Goal: Information Seeking & Learning: Learn about a topic

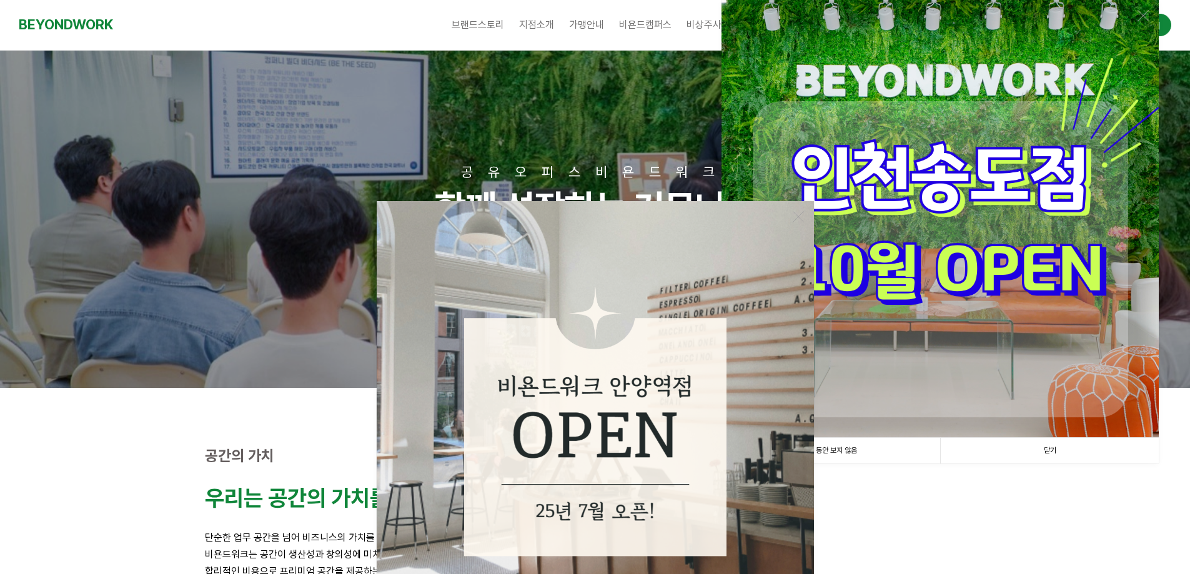
scroll to position [187, 0]
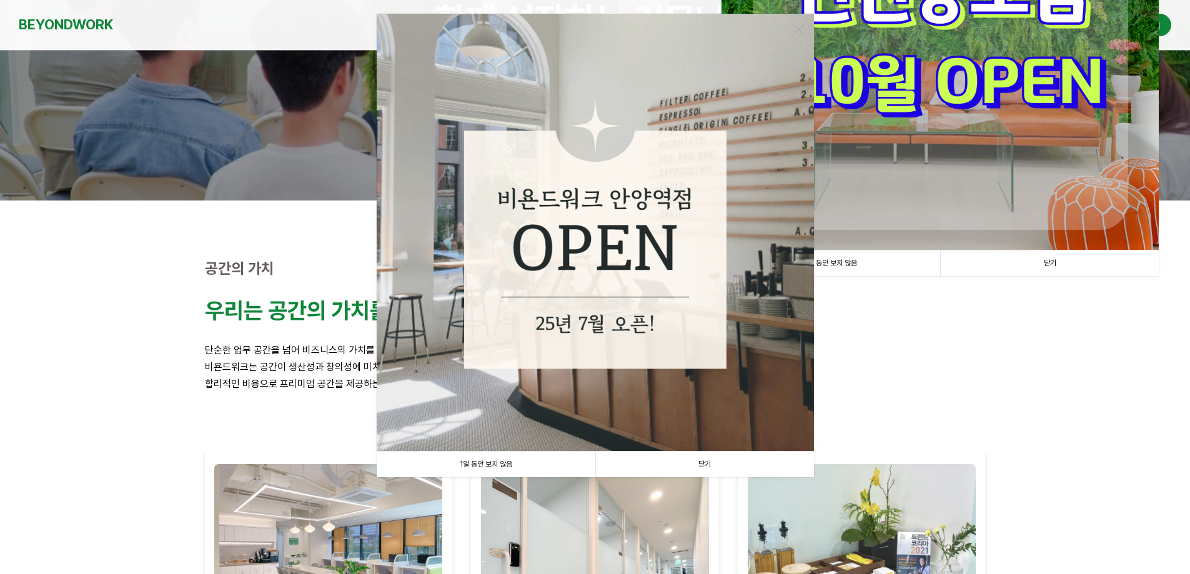
click at [689, 469] on link "닫기" at bounding box center [704, 465] width 219 height 26
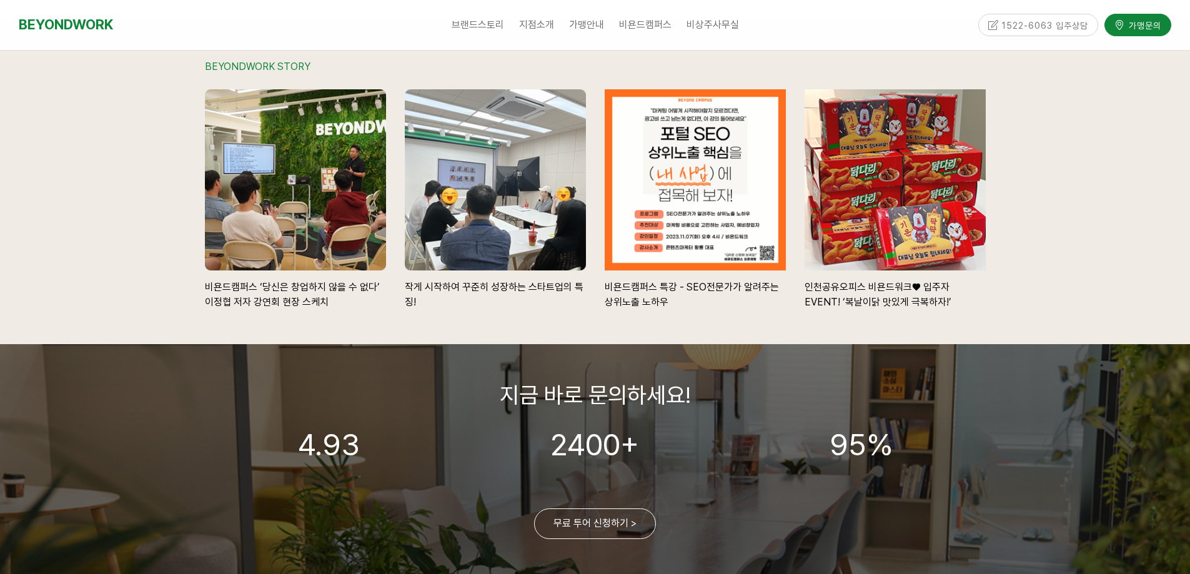
scroll to position [2812, 0]
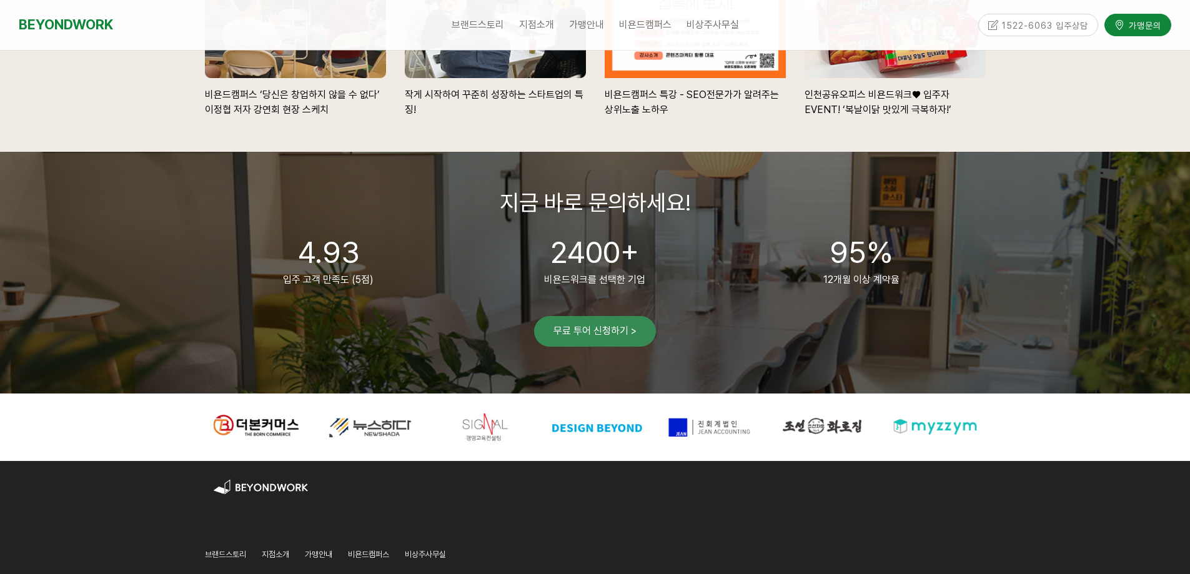
click at [577, 341] on link "무료 투어 신청하기 >" at bounding box center [595, 331] width 122 height 31
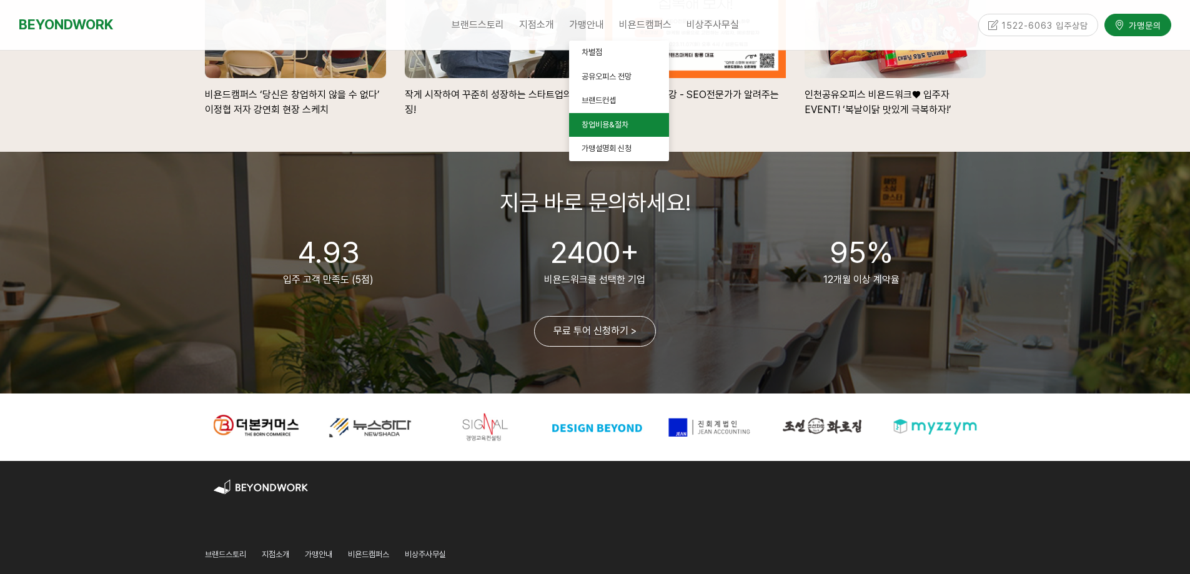
click at [615, 122] on span "창업비용&절차" at bounding box center [605, 124] width 47 height 9
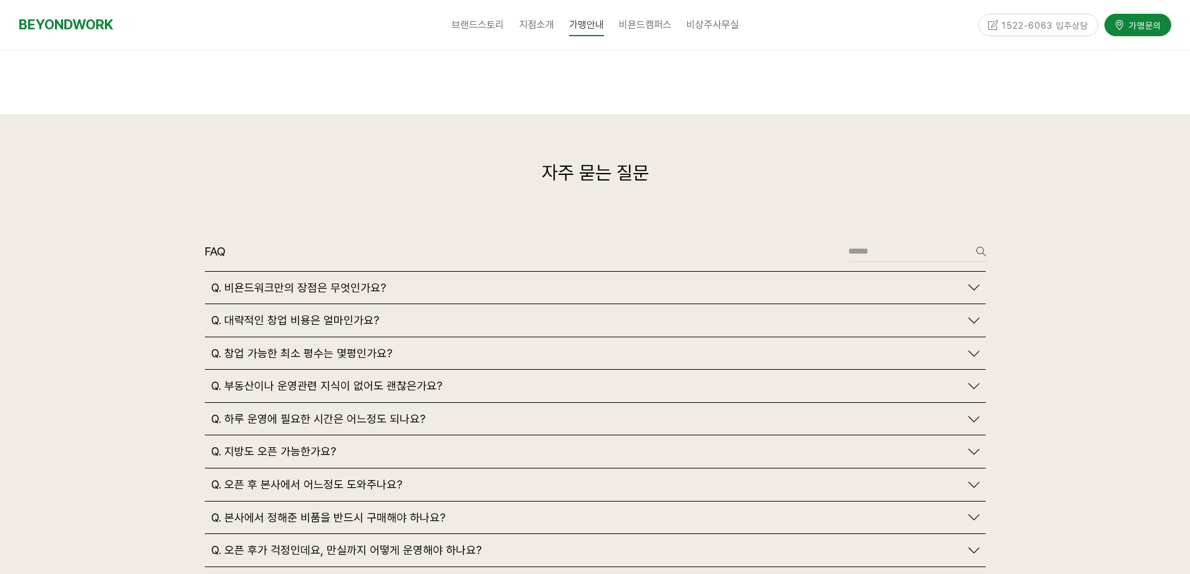
scroll to position [2812, 0]
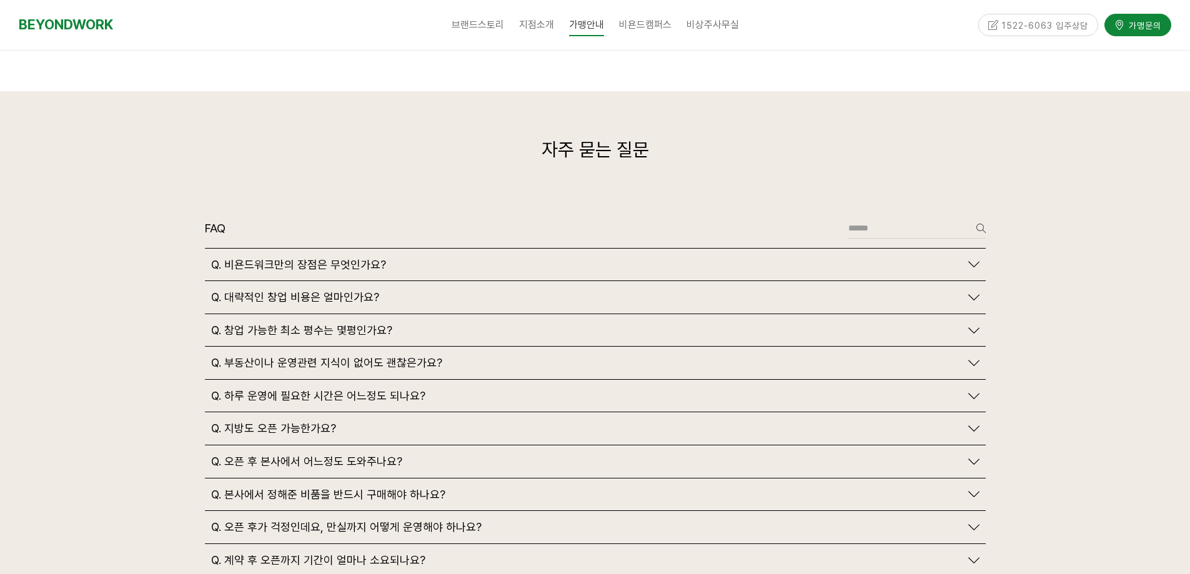
click at [354, 324] on span "Q. 창업 가능한 최소 평수는 몇평인가요?" at bounding box center [301, 331] width 181 height 14
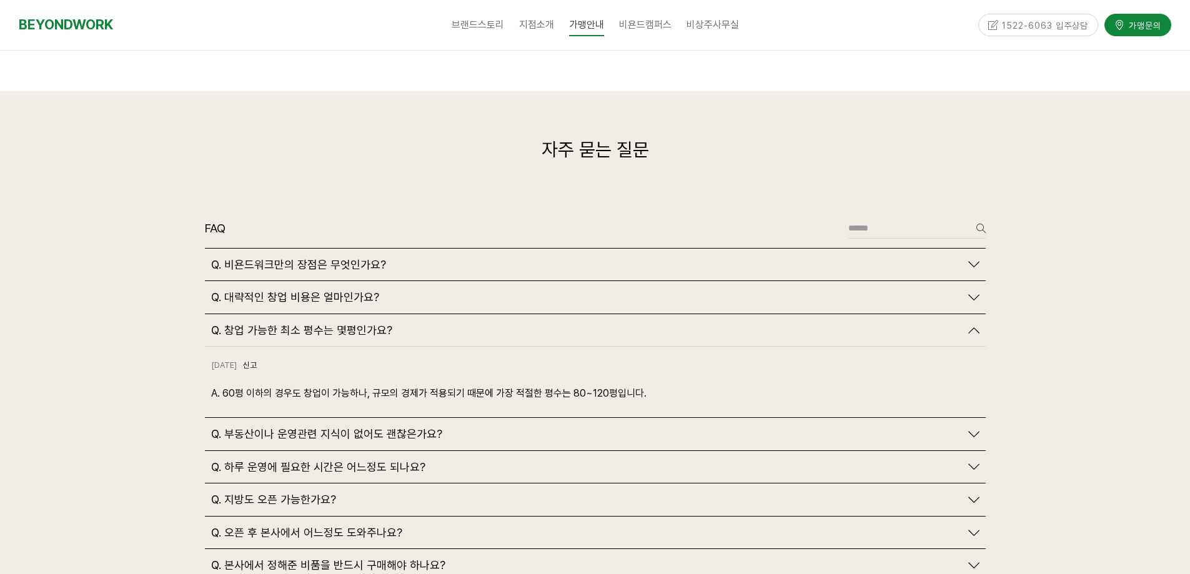
click at [366, 291] on span "Q. 대략적인 창업 비용은 얼마인가요?" at bounding box center [295, 298] width 168 height 14
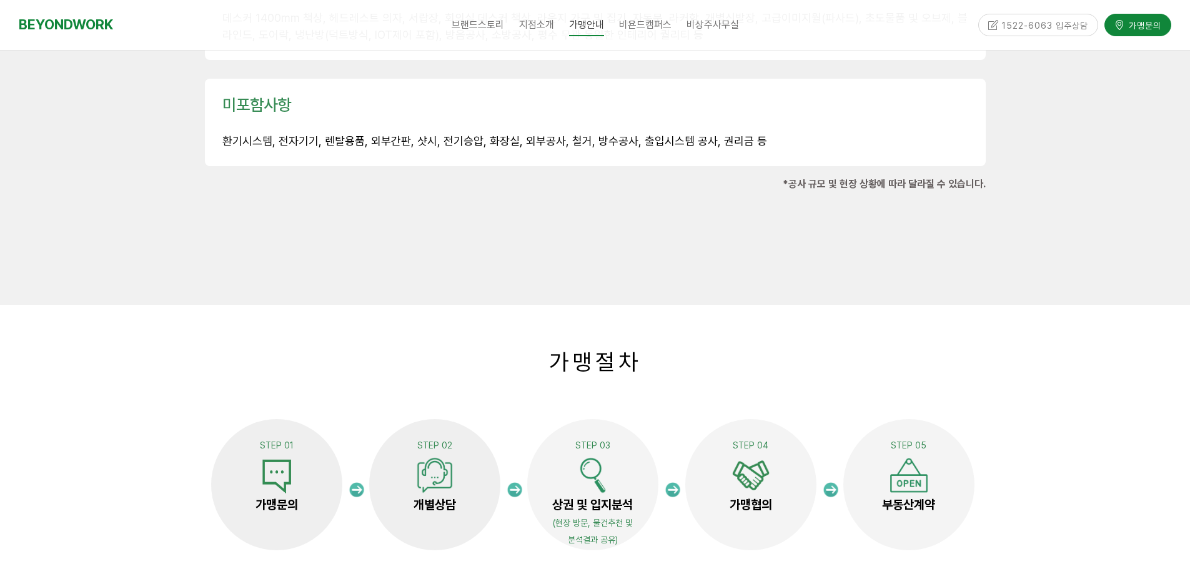
scroll to position [1937, 0]
